Goal: Task Accomplishment & Management: Manage account settings

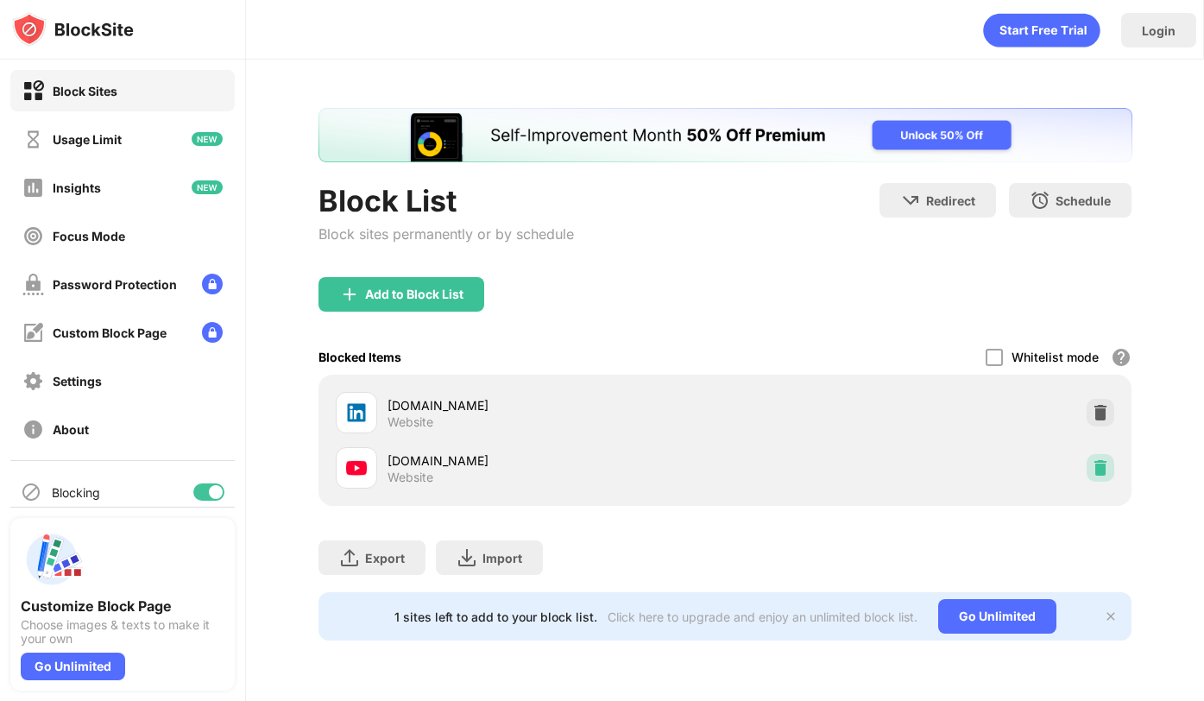
click at [1099, 457] on div at bounding box center [1101, 468] width 28 height 28
